Goal: Task Accomplishment & Management: Manage account settings

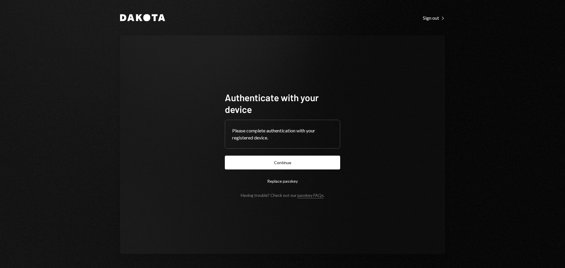
click at [259, 165] on button "Continue" at bounding box center [282, 163] width 115 height 14
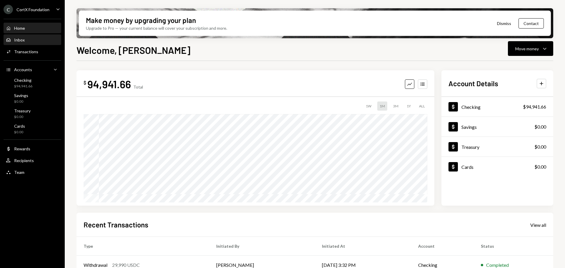
click at [24, 43] on div "Inbox Inbox" at bounding box center [32, 40] width 53 height 10
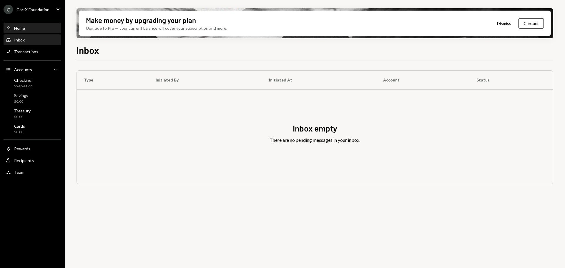
click at [25, 33] on div "Home Home" at bounding box center [32, 28] width 53 height 10
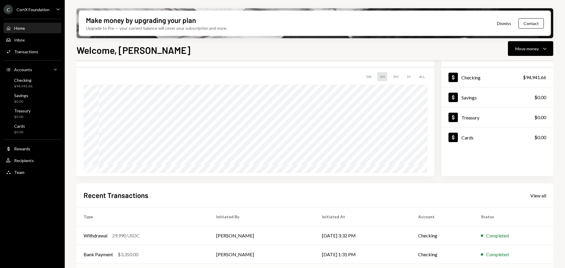
scroll to position [59, 0]
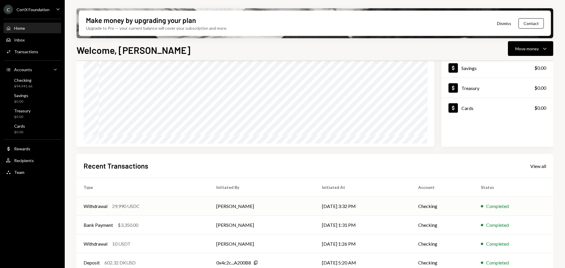
click at [167, 210] on td "Withdrawal 29,990 USDC" at bounding box center [143, 206] width 133 height 19
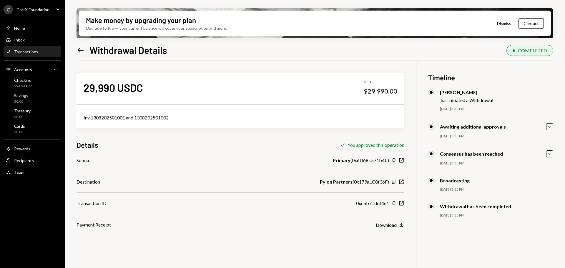
click at [394, 225] on div "Download" at bounding box center [386, 225] width 21 height 6
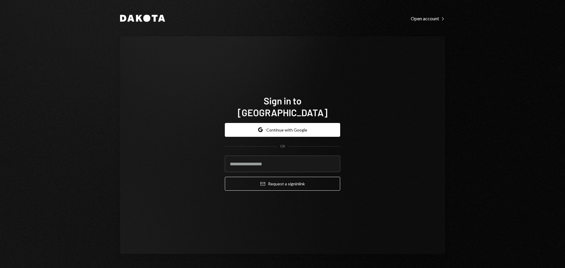
type input "**********"
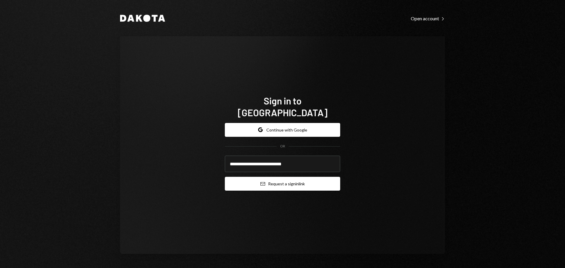
click at [286, 177] on button "Email Request a sign in link" at bounding box center [282, 184] width 115 height 14
click at [288, 181] on button "Email Request a sign in link" at bounding box center [282, 184] width 115 height 14
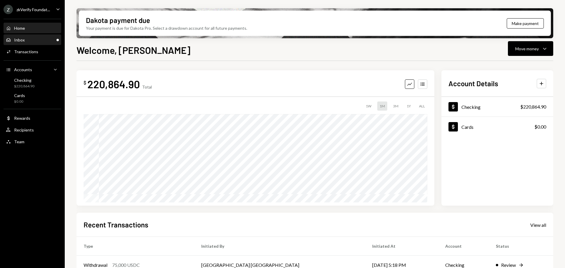
click at [29, 42] on div "Inbox Inbox" at bounding box center [32, 39] width 53 height 5
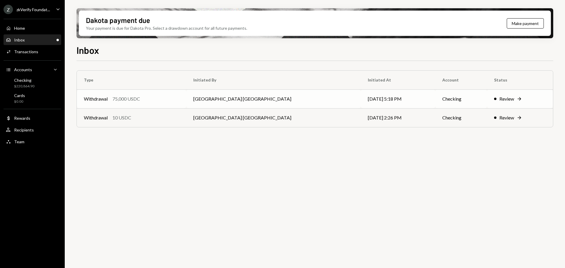
click at [138, 92] on td "Withdrawal 75,000 USDC" at bounding box center [131, 98] width 109 height 19
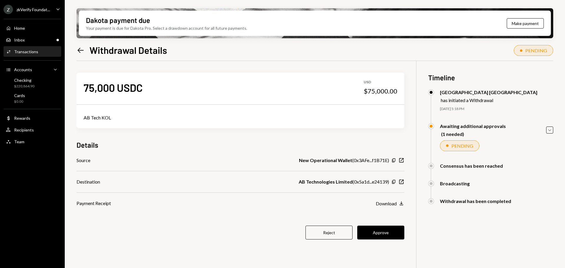
click at [227, 235] on div "Reject Approve" at bounding box center [241, 233] width 328 height 14
click at [378, 241] on div "75,000 USDC USD $75,000.00 AB Tech KOL Details Source New Operational Wallet ( …" at bounding box center [241, 159] width 328 height 197
click at [362, 182] on div "AB Technologies Limited ( 0x5a1d...e24139 )" at bounding box center [344, 181] width 90 height 7
click at [403, 182] on icon "New Window" at bounding box center [401, 182] width 6 height 6
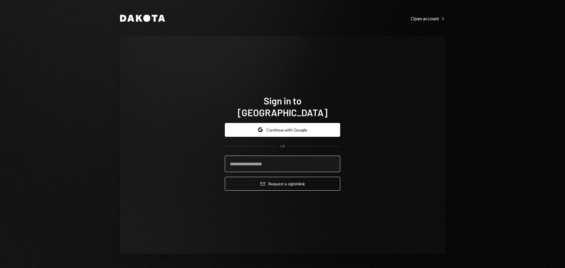
click at [273, 162] on input "email" at bounding box center [282, 164] width 115 height 16
type input "**********"
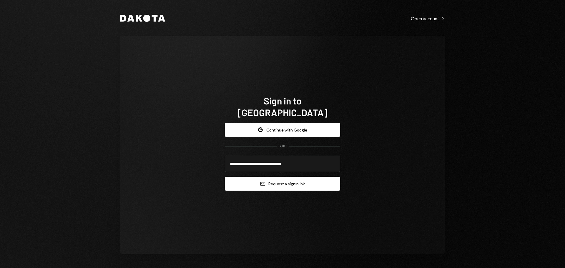
click at [289, 177] on button "Email Request a sign in link" at bounding box center [282, 184] width 115 height 14
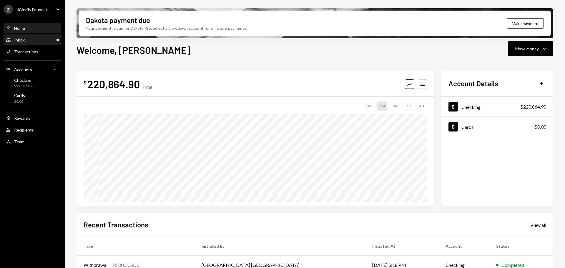
click at [36, 39] on div "Inbox Inbox" at bounding box center [32, 39] width 53 height 5
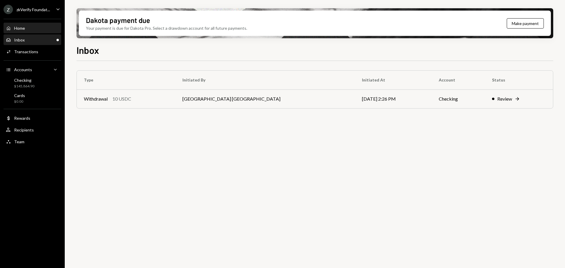
click at [37, 30] on div "Home Home" at bounding box center [32, 28] width 53 height 5
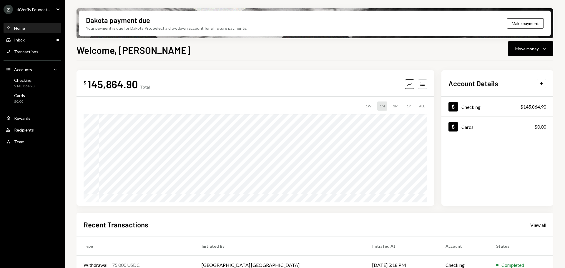
click at [21, 26] on div "Home" at bounding box center [19, 28] width 11 height 5
click at [57, 10] on icon "Caret Down" at bounding box center [58, 9] width 6 height 6
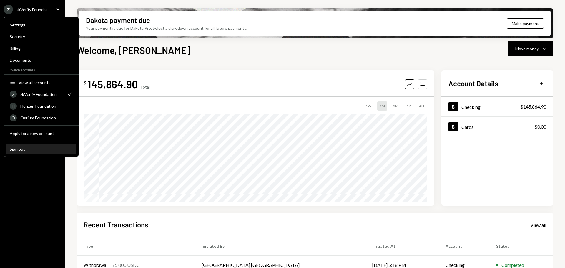
click at [34, 149] on div "Sign out" at bounding box center [41, 149] width 63 height 5
